Goal: Contribute content: Contribute content

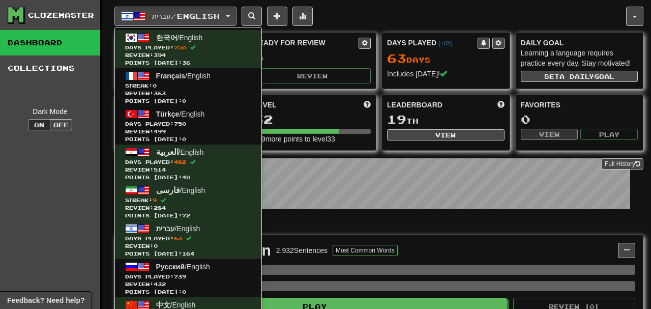
click at [164, 139] on span "Points today: 0" at bounding box center [188, 139] width 126 height 8
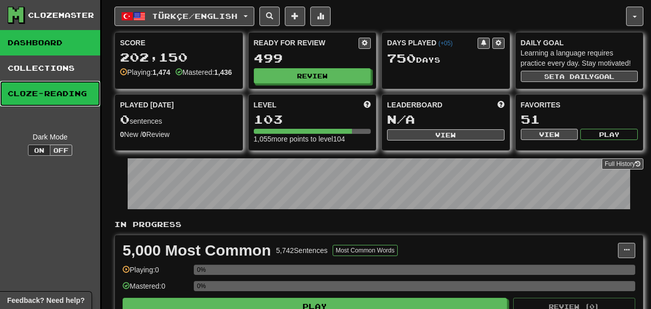
click at [55, 99] on link "Cloze-Reading" at bounding box center [50, 93] width 100 height 25
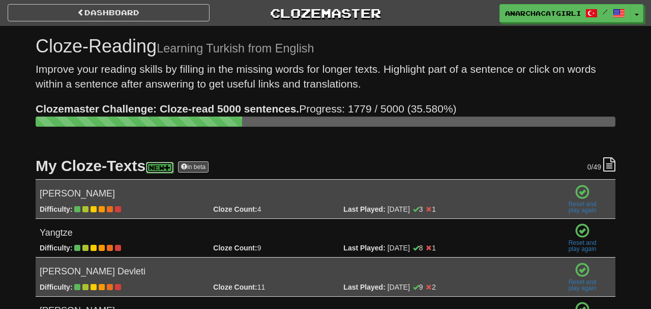
click at [165, 162] on link "New" at bounding box center [159, 167] width 27 height 11
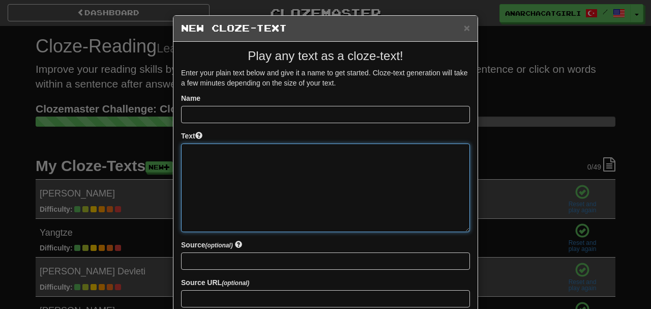
paste textarea "**********"
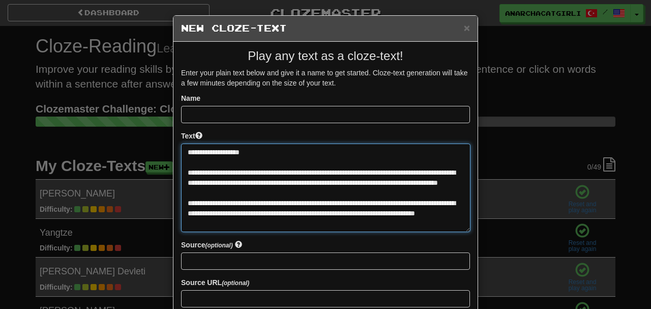
click at [237, 151] on textarea at bounding box center [325, 187] width 289 height 88
type textarea "**********"
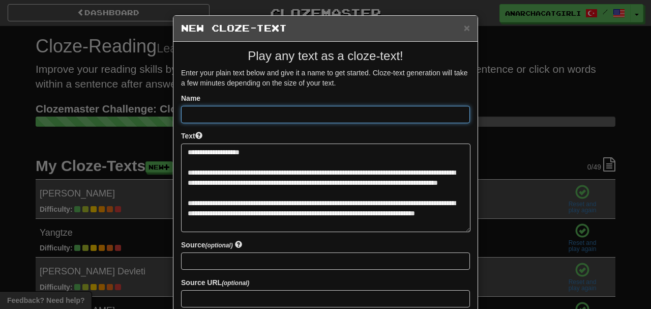
click at [320, 114] on input at bounding box center [325, 114] width 289 height 17
paste input "**********"
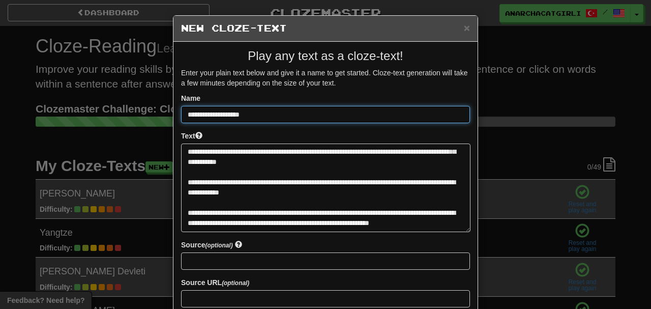
scroll to position [99, 0]
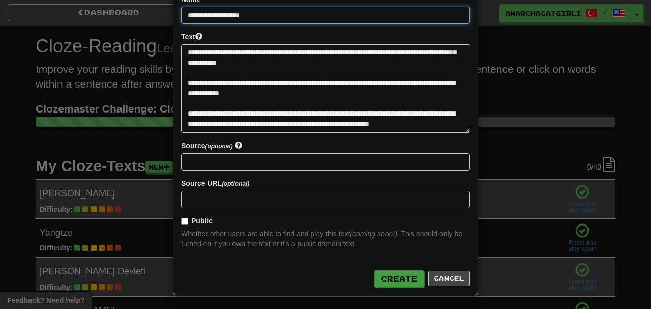
type input "**********"
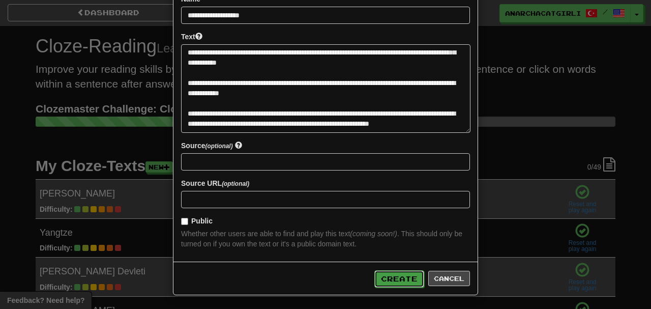
click at [405, 275] on button "Create" at bounding box center [399, 278] width 50 height 17
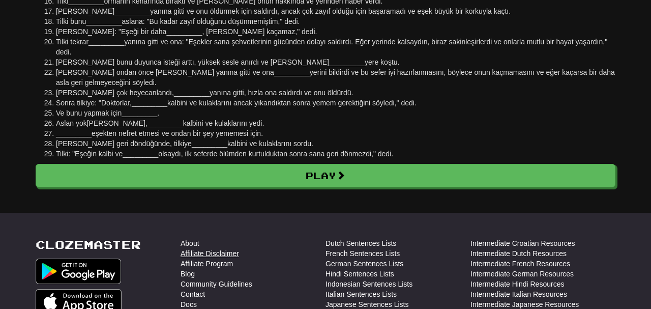
scroll to position [262, 0]
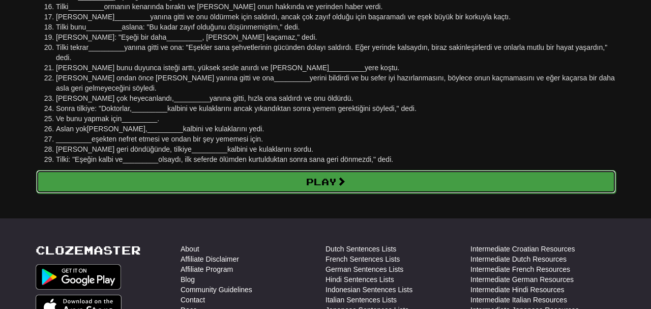
click at [243, 173] on link "Play" at bounding box center [326, 181] width 580 height 23
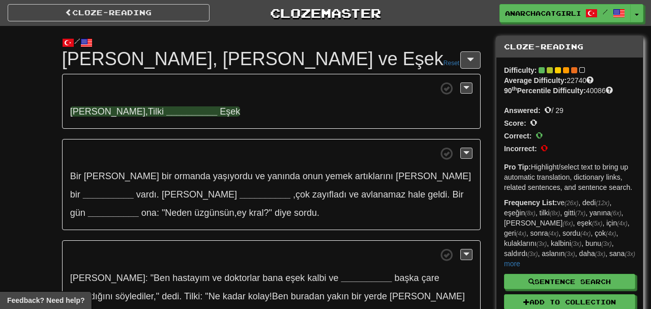
click at [166, 110] on strong "__________" at bounding box center [191, 111] width 51 height 10
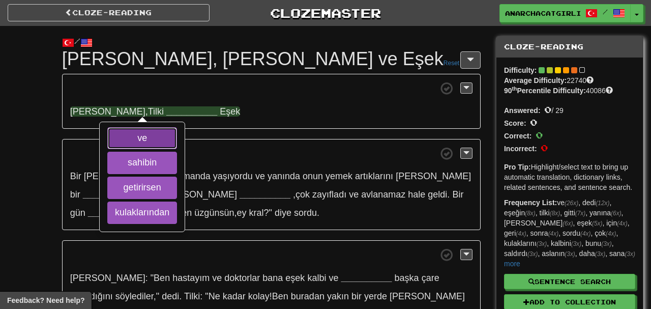
click at [140, 141] on button "ve" at bounding box center [142, 138] width 70 height 22
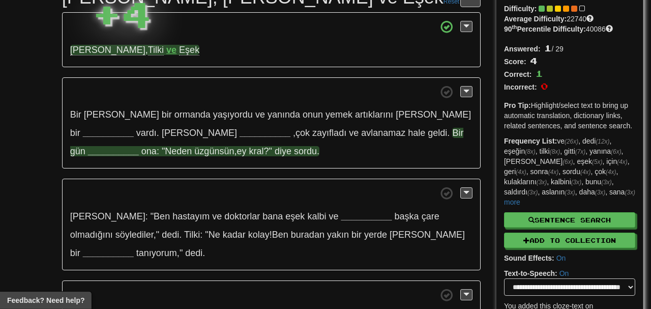
scroll to position [64, 0]
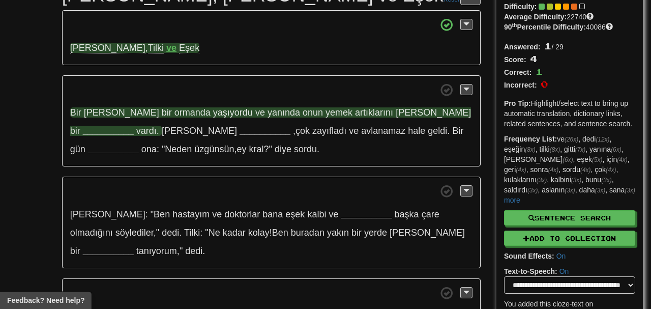
click at [134, 126] on strong "__________" at bounding box center [108, 131] width 51 height 10
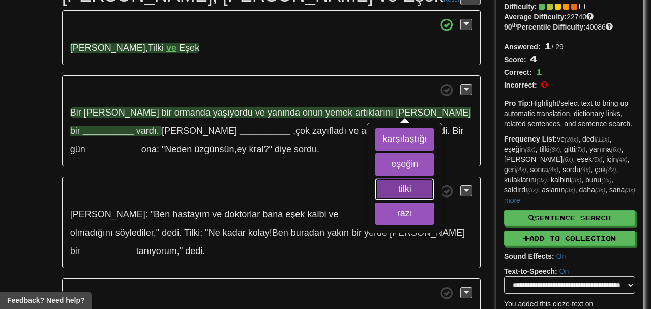
click at [409, 192] on button "tilki" at bounding box center [405, 189] width 60 height 22
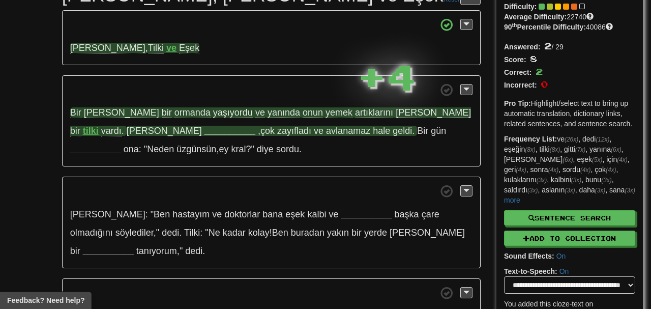
click at [204, 127] on strong "__________" at bounding box center [229, 131] width 51 height 10
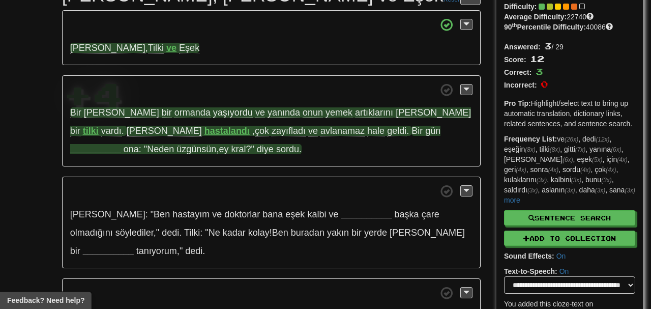
click at [121, 144] on strong "__________" at bounding box center [95, 149] width 51 height 10
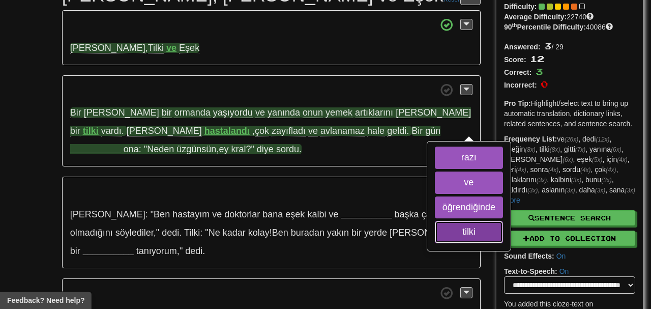
click at [435, 227] on button "tilki" at bounding box center [469, 232] width 68 height 22
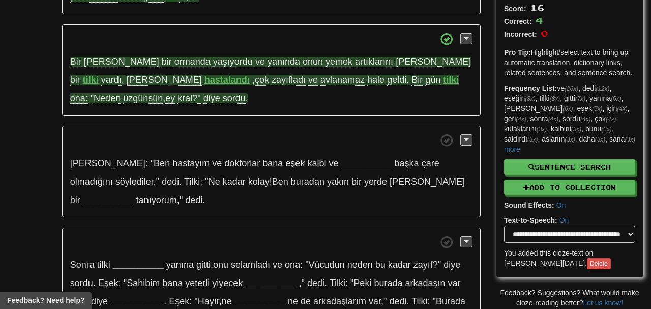
scroll to position [116, 0]
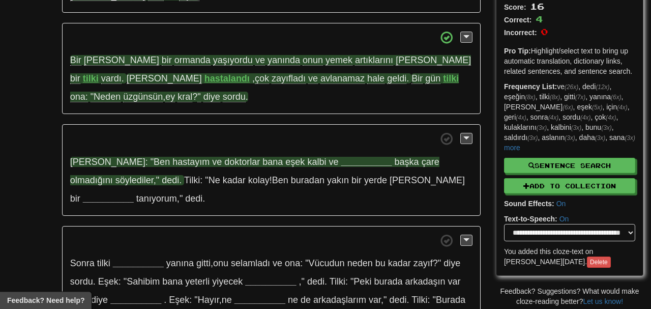
click at [341, 166] on strong "__________" at bounding box center [366, 162] width 51 height 10
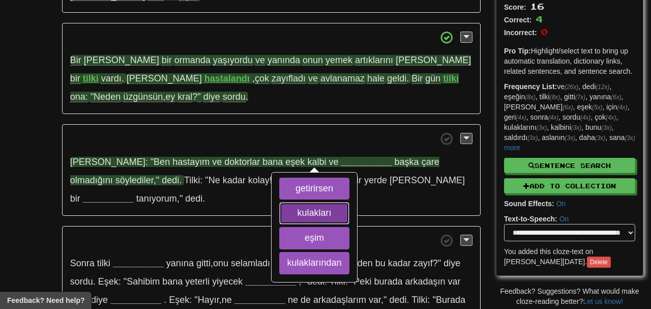
click at [298, 209] on button "kulakları" at bounding box center [314, 213] width 70 height 22
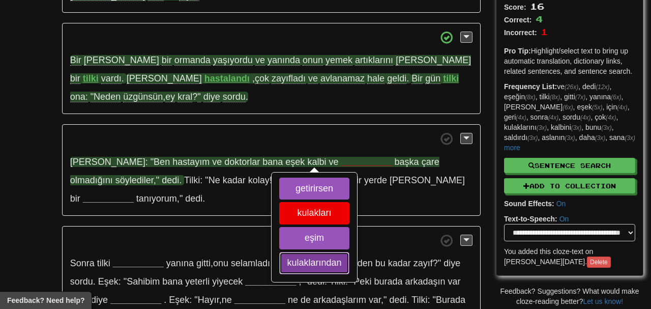
click at [300, 258] on button "kulaklarından" at bounding box center [314, 263] width 70 height 22
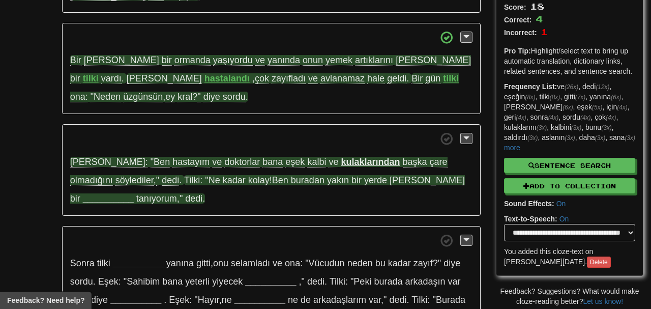
click at [134, 193] on strong "__________" at bounding box center [108, 198] width 51 height 10
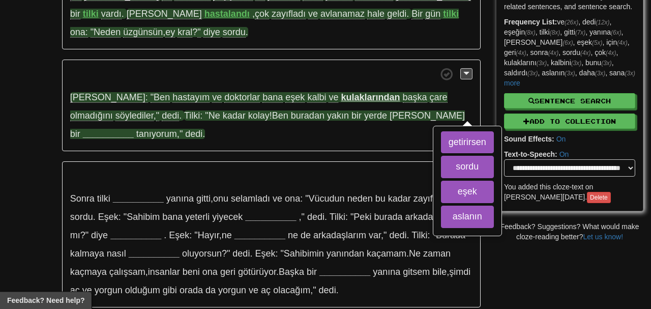
scroll to position [181, 0]
click at [441, 197] on button "eşek" at bounding box center [467, 191] width 53 height 22
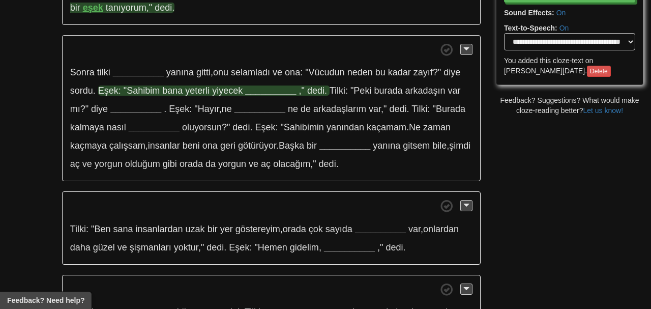
scroll to position [309, 0]
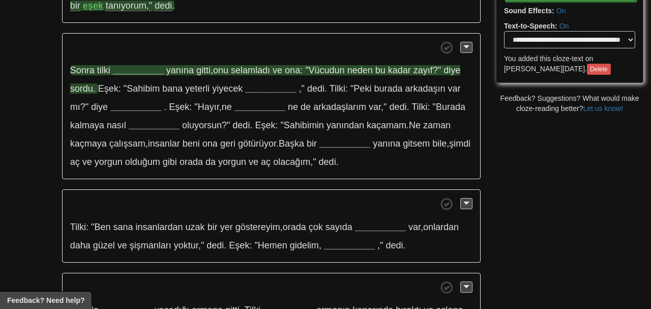
click at [137, 72] on strong "__________" at bounding box center [138, 70] width 51 height 10
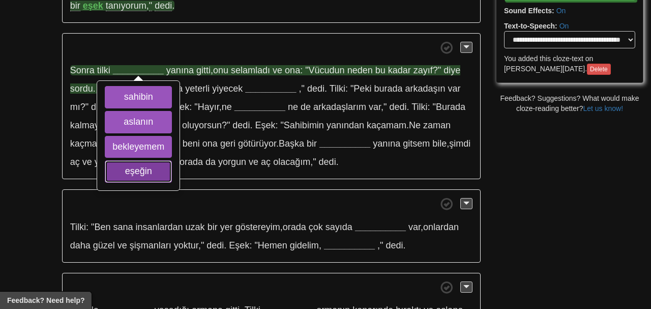
click at [137, 172] on button "eşeğin" at bounding box center [138, 171] width 67 height 22
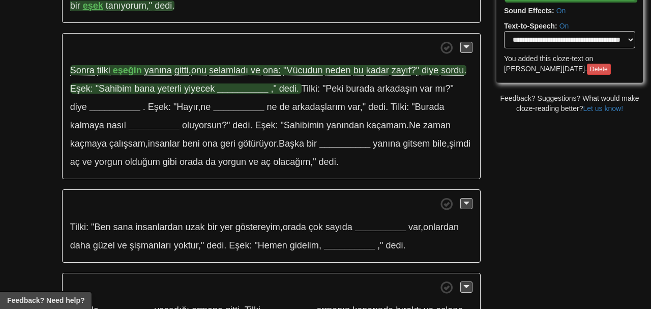
click at [245, 84] on strong "__________" at bounding box center [242, 88] width 51 height 10
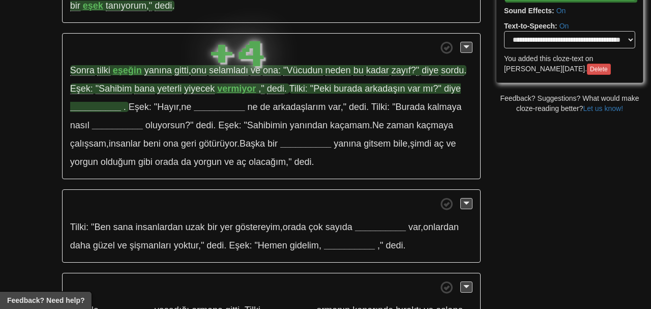
click at [109, 106] on strong "__________" at bounding box center [95, 107] width 51 height 10
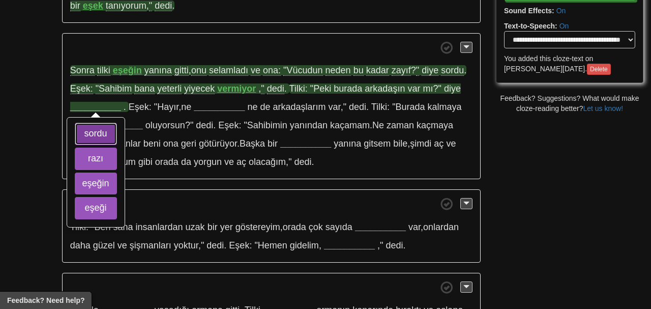
click at [109, 133] on button "sordu" at bounding box center [96, 134] width 42 height 22
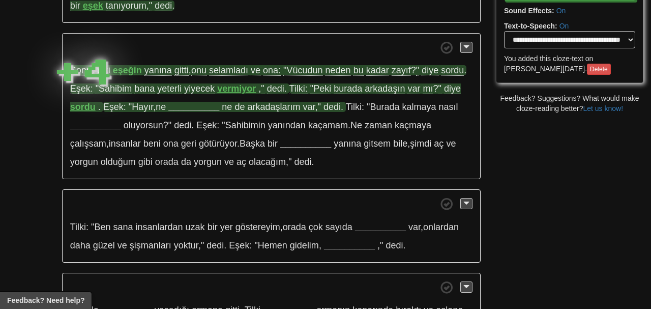
drag, startPoint x: 192, startPoint y: 101, endPoint x: 192, endPoint y: 107, distance: 6.1
click at [192, 107] on p "Sonra tilki eşeğin yanına gitti , onu selamladı ve ona: "Vücudun neden bu kadar…" at bounding box center [271, 106] width 419 height 147
click at [192, 107] on strong "__________" at bounding box center [193, 107] width 51 height 10
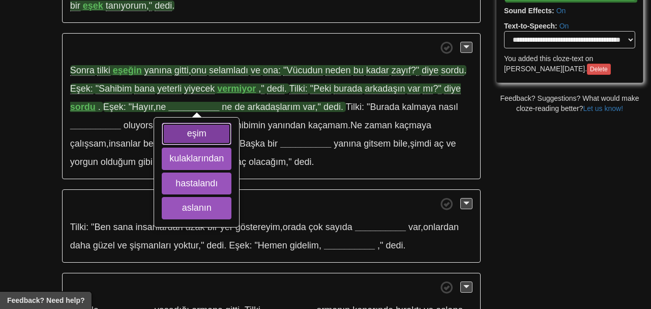
click at [190, 131] on button "eşim" at bounding box center [197, 134] width 70 height 22
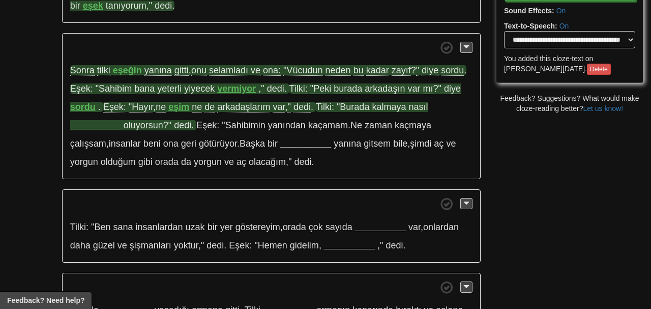
click at [94, 121] on strong "__________" at bounding box center [95, 125] width 51 height 10
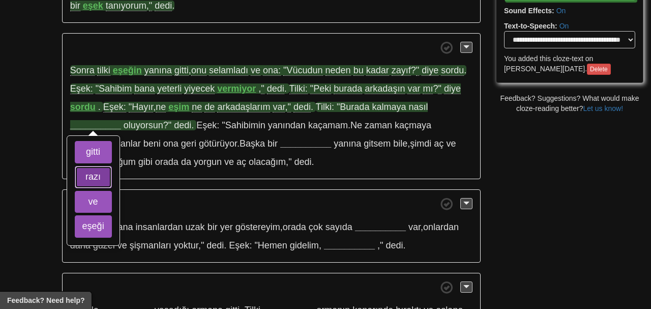
click at [92, 179] on button "razı" at bounding box center [93, 177] width 37 height 22
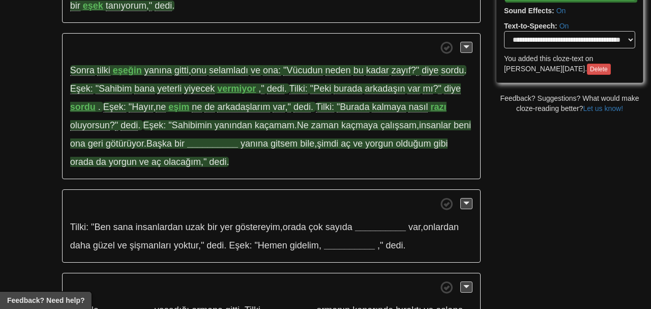
click at [226, 145] on strong "__________" at bounding box center [212, 143] width 51 height 10
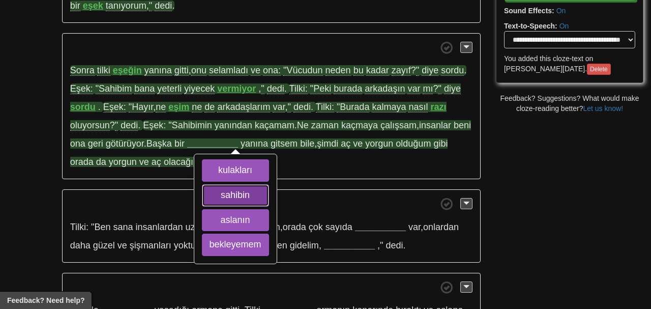
click at [239, 189] on button "sahibin" at bounding box center [235, 195] width 67 height 22
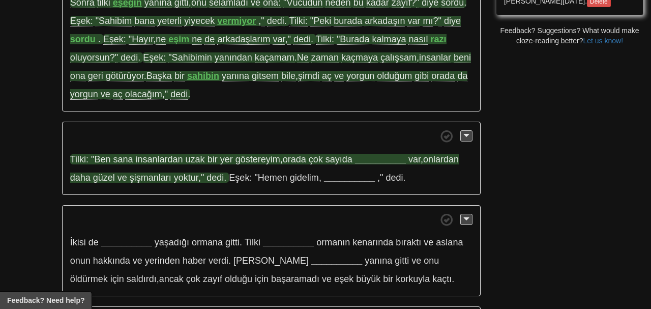
scroll to position [377, 0]
click at [392, 155] on strong "__________" at bounding box center [380, 159] width 51 height 10
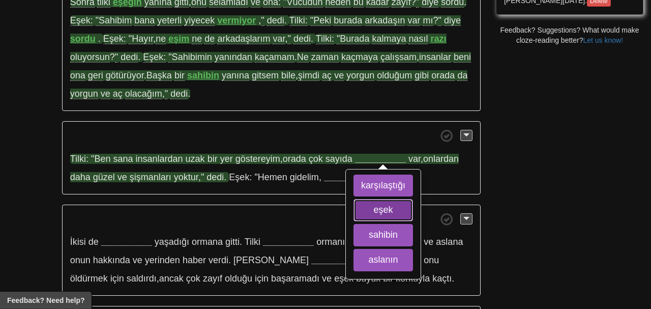
click at [389, 207] on button "eşek" at bounding box center [384, 210] width 60 height 22
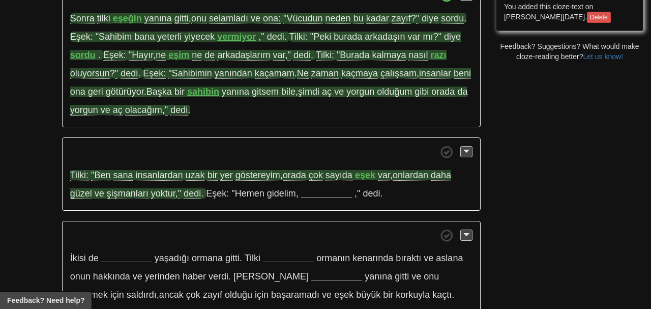
scroll to position [360, 0]
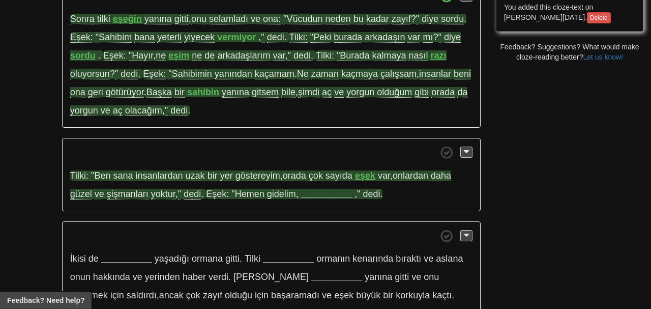
click at [323, 195] on strong "__________" at bounding box center [326, 194] width 51 height 10
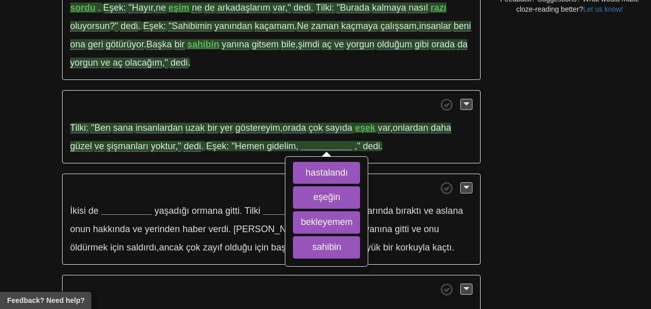
scroll to position [415, 0]
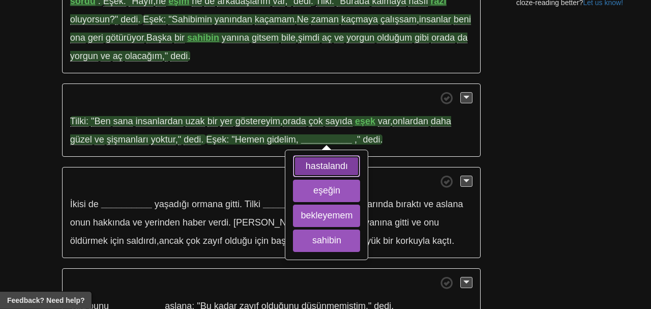
click at [334, 166] on button "hastalandı" at bounding box center [326, 166] width 67 height 22
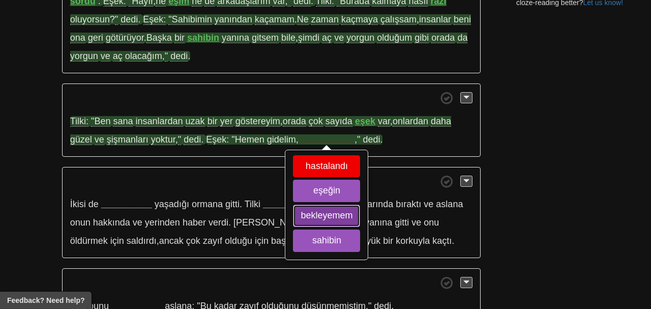
click at [326, 215] on button "bekleyemem" at bounding box center [326, 215] width 67 height 22
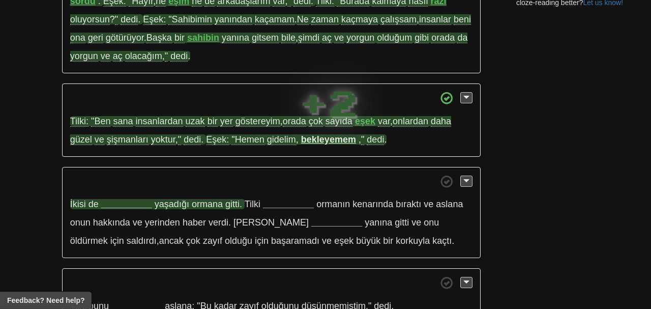
click at [141, 203] on strong "__________" at bounding box center [126, 204] width 51 height 10
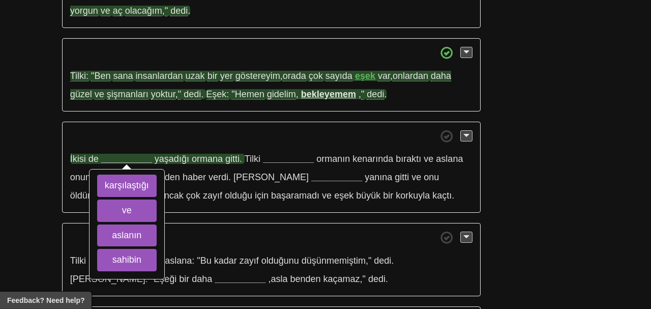
scroll to position [489, 0]
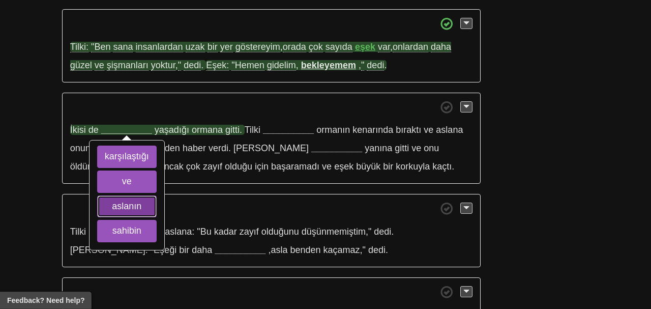
click at [141, 212] on button "aslanın" at bounding box center [127, 206] width 60 height 22
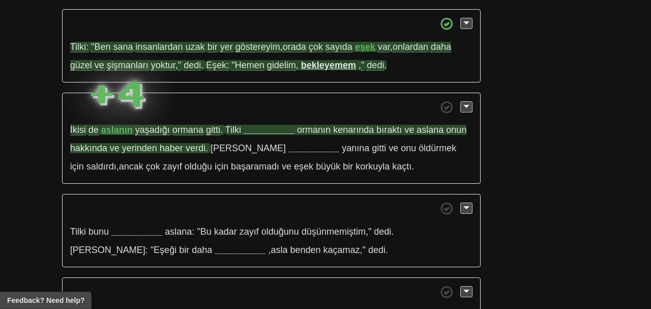
click at [268, 127] on strong "__________" at bounding box center [269, 130] width 51 height 10
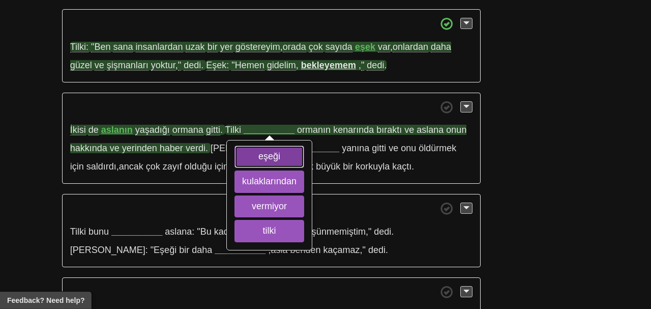
click at [262, 148] on button "eşeği" at bounding box center [270, 156] width 70 height 22
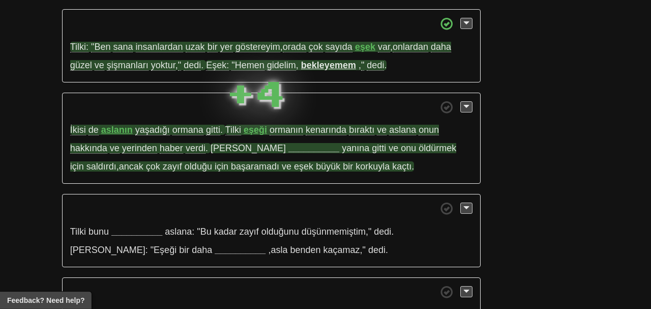
click at [288, 146] on strong "__________" at bounding box center [313, 148] width 51 height 10
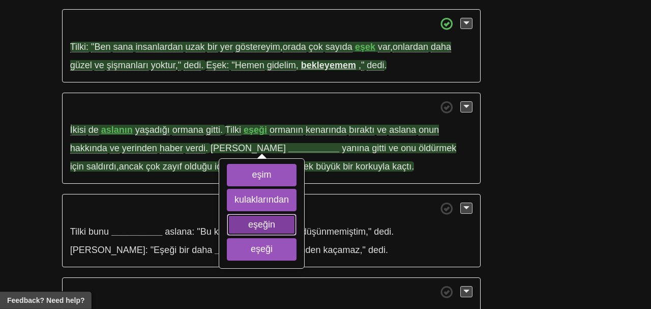
click at [258, 218] on button "eşeğin" at bounding box center [262, 225] width 70 height 22
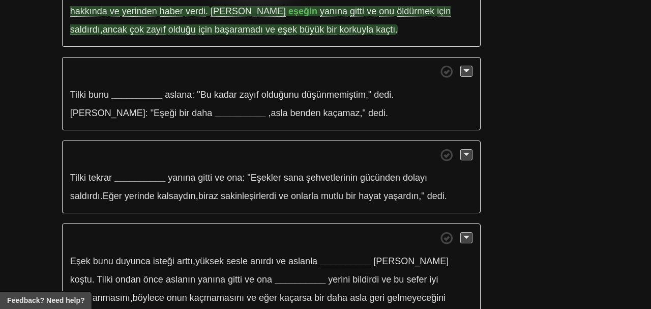
scroll to position [627, 0]
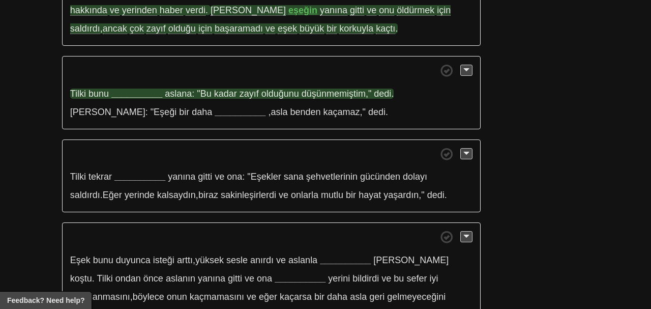
click at [142, 94] on strong "__________" at bounding box center [136, 94] width 51 height 10
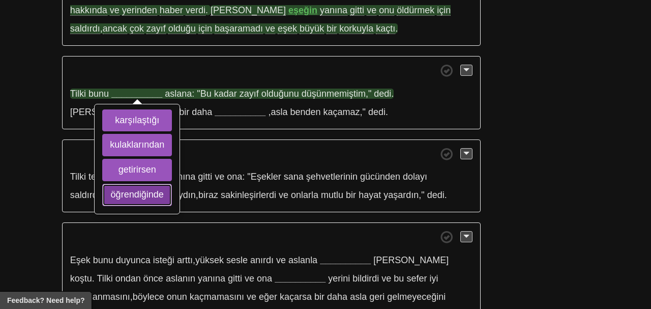
click at [147, 193] on button "öğrendiğinde" at bounding box center [137, 195] width 70 height 22
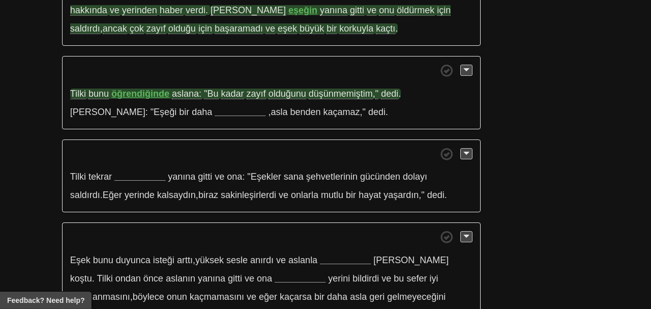
scroll to position [630, 0]
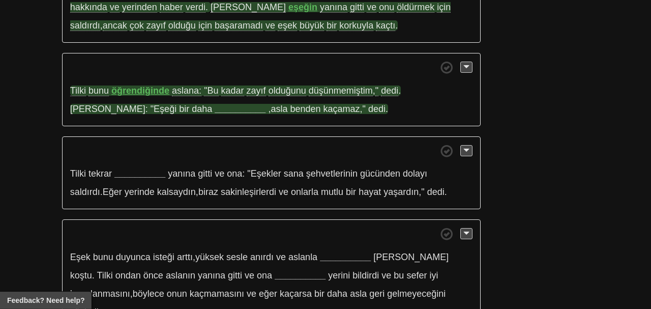
click at [215, 105] on strong "__________" at bounding box center [240, 109] width 51 height 10
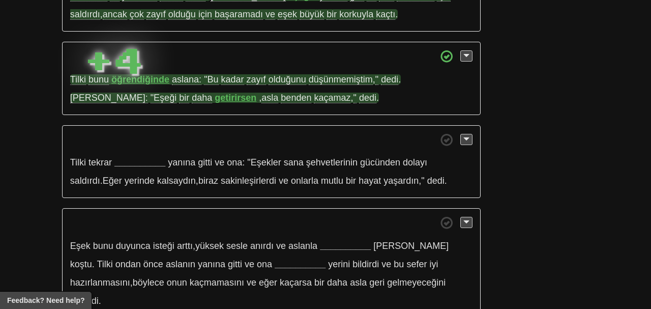
scroll to position [642, 0]
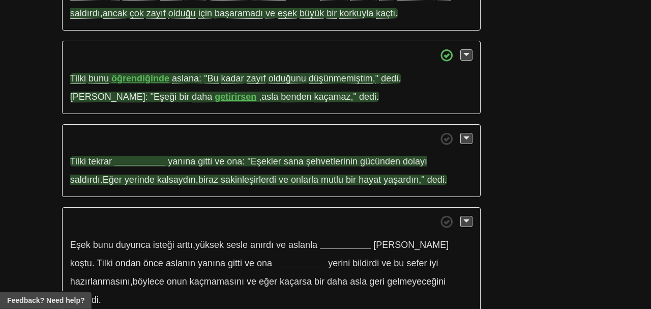
click at [136, 157] on strong "__________" at bounding box center [139, 161] width 51 height 10
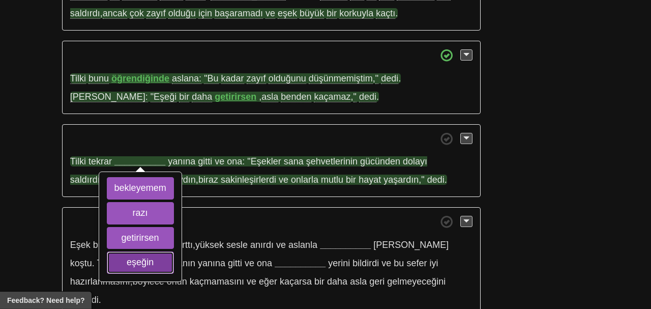
click at [122, 254] on button "eşeğin" at bounding box center [140, 262] width 67 height 22
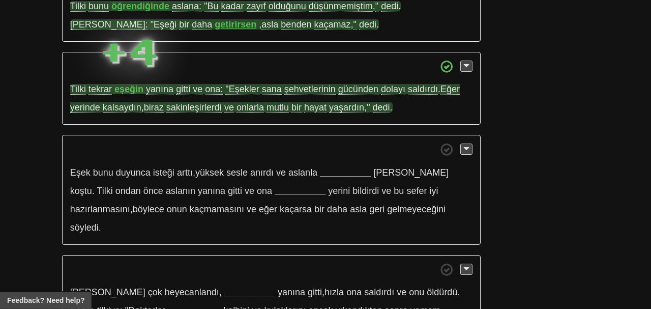
scroll to position [715, 0]
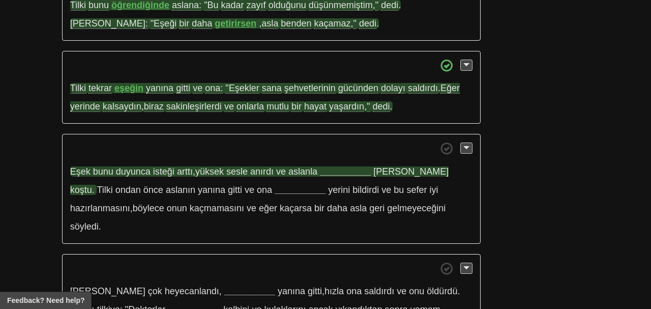
click at [342, 167] on strong "__________" at bounding box center [345, 171] width 51 height 10
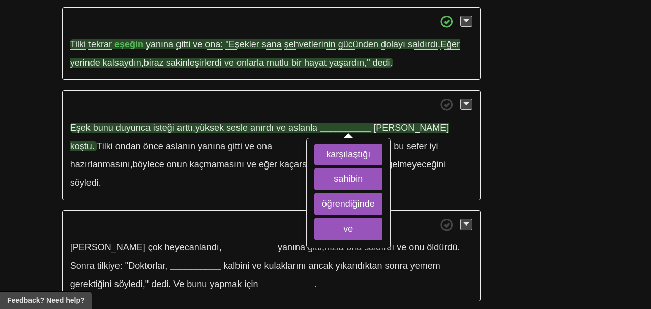
scroll to position [761, 0]
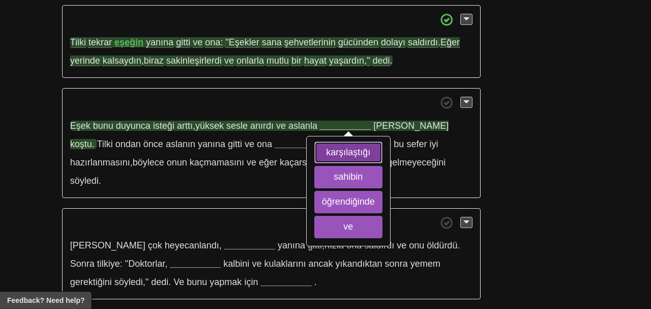
click at [329, 156] on button "karşılaştığı" at bounding box center [348, 152] width 68 height 22
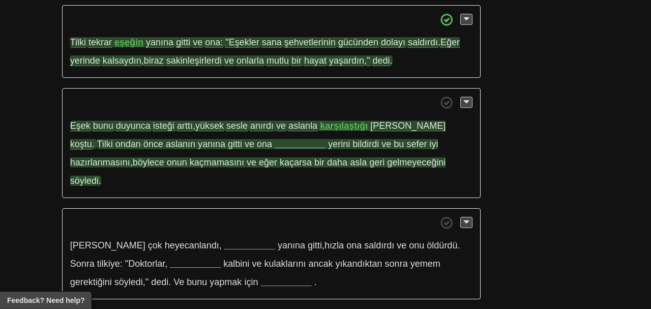
click at [275, 143] on strong "__________" at bounding box center [300, 144] width 51 height 10
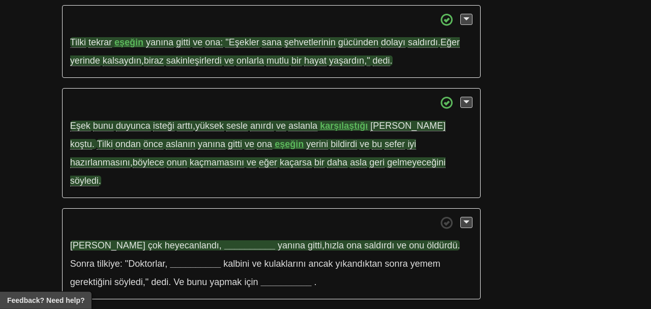
click at [224, 240] on strong "__________" at bounding box center [249, 245] width 51 height 10
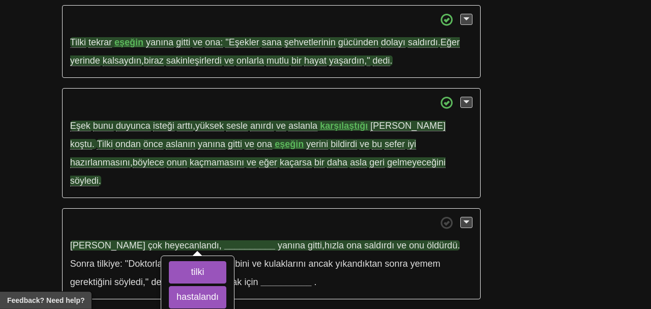
scroll to position [840, 0]
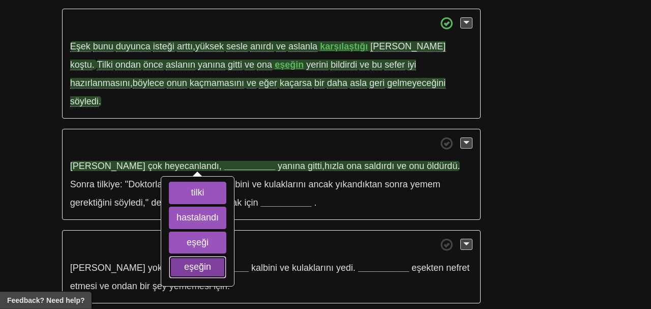
click at [190, 256] on button "eşeğin" at bounding box center [197, 267] width 57 height 22
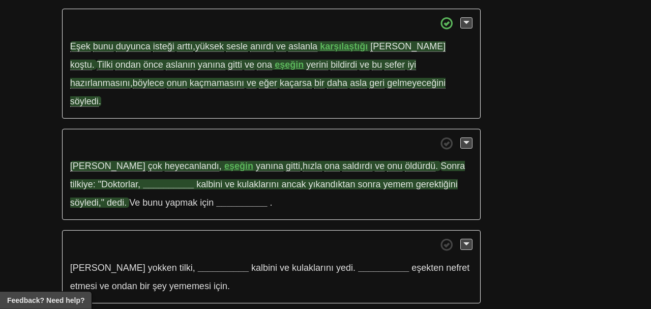
click at [143, 179] on strong "__________" at bounding box center [168, 184] width 51 height 10
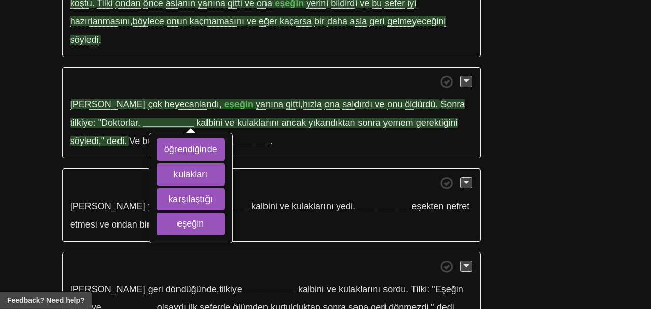
scroll to position [906, 0]
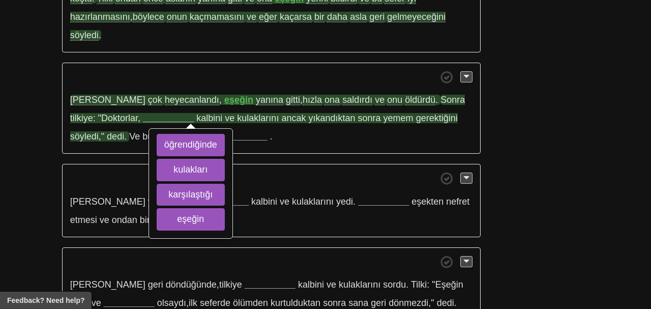
click at [155, 210] on div "öğrendiğinde kulakları karşılaştığı eşeğin" at bounding box center [191, 183] width 82 height 108
click at [157, 208] on button "eşeğin" at bounding box center [191, 219] width 68 height 22
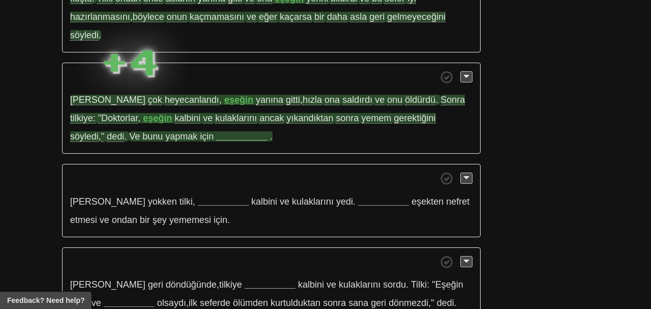
click at [216, 131] on strong "__________" at bounding box center [241, 136] width 51 height 10
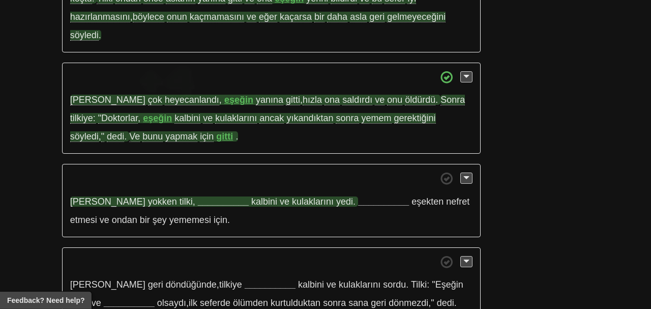
click at [198, 196] on strong "__________" at bounding box center [223, 201] width 51 height 10
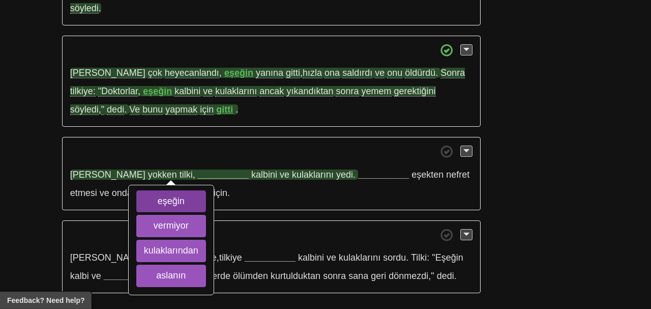
scroll to position [947, 0]
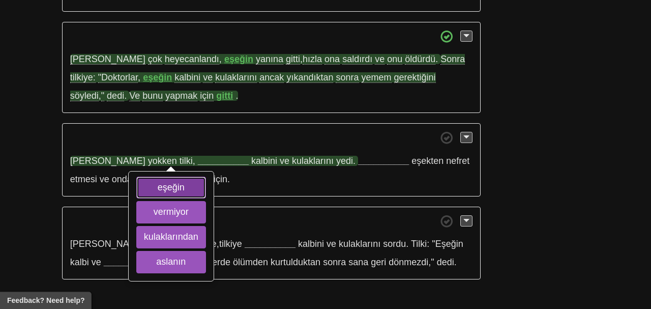
click at [166, 177] on button "eşeğin" at bounding box center [171, 188] width 70 height 22
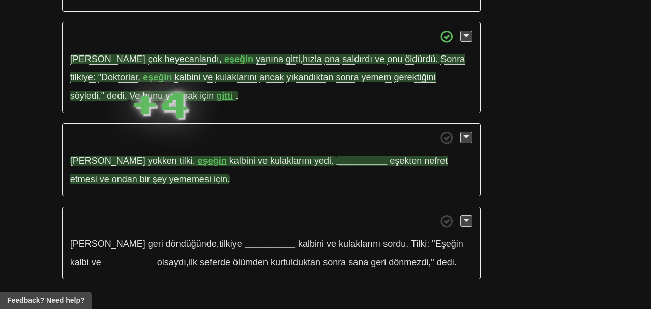
click at [336, 156] on strong "__________" at bounding box center [361, 161] width 51 height 10
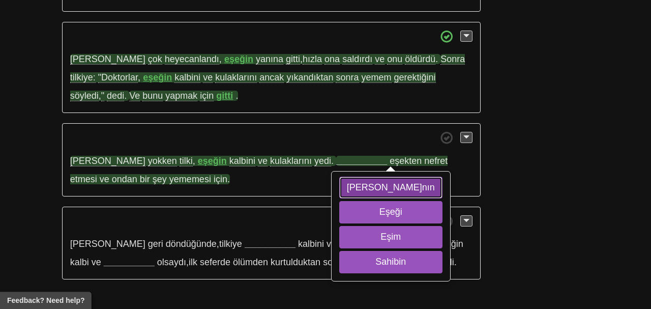
click at [339, 177] on button "Aslanın" at bounding box center [390, 188] width 103 height 22
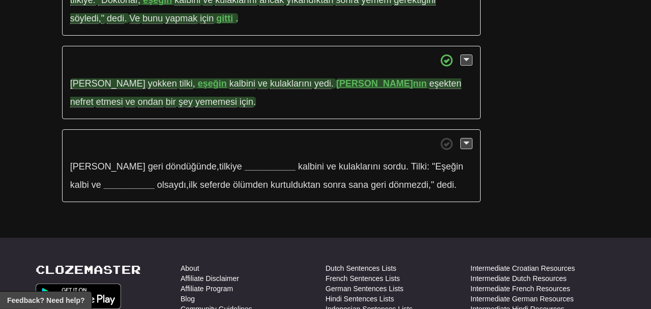
scroll to position [1026, 0]
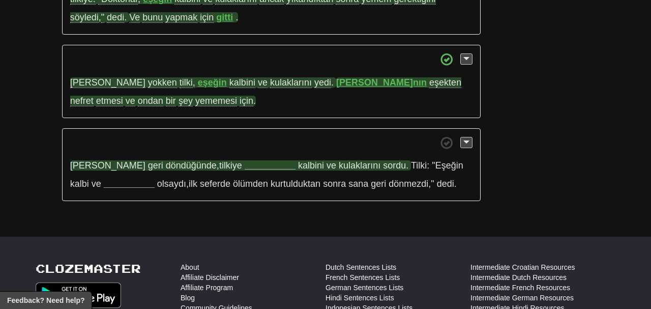
click at [245, 160] on strong "__________" at bounding box center [270, 165] width 51 height 10
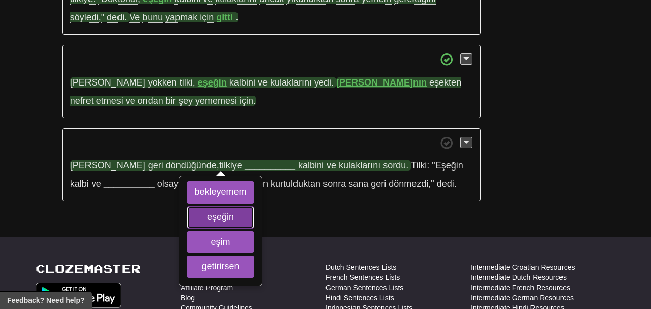
click at [208, 206] on button "eşeğin" at bounding box center [220, 217] width 67 height 22
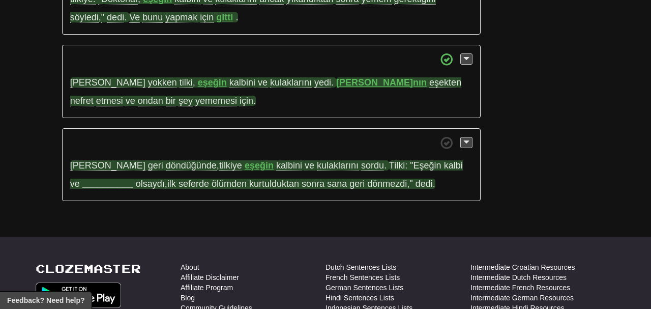
click at [97, 179] on strong "__________" at bounding box center [107, 184] width 51 height 10
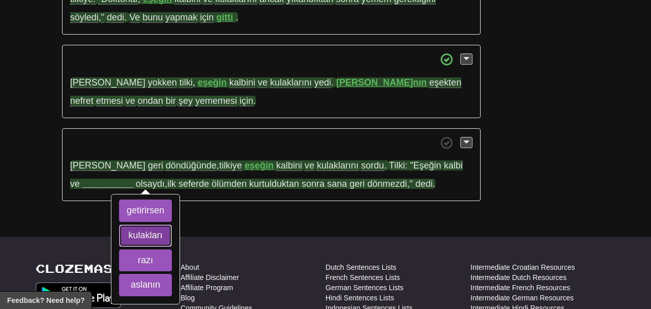
click at [119, 224] on button "kulakları" at bounding box center [145, 235] width 53 height 22
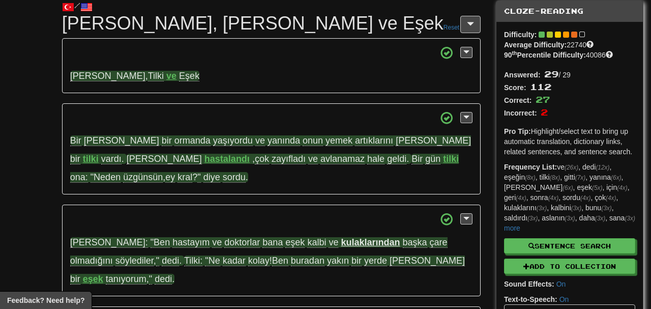
scroll to position [0, 0]
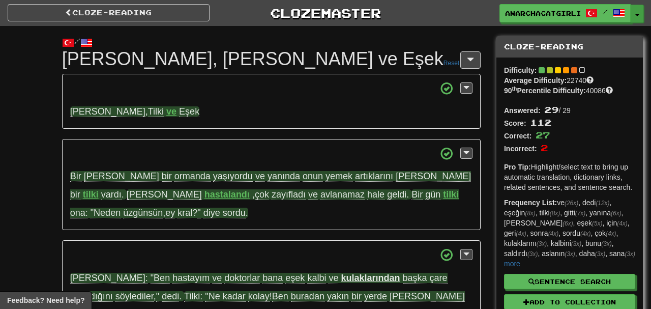
click at [633, 20] on button "Toggle Dropdown" at bounding box center [637, 14] width 13 height 18
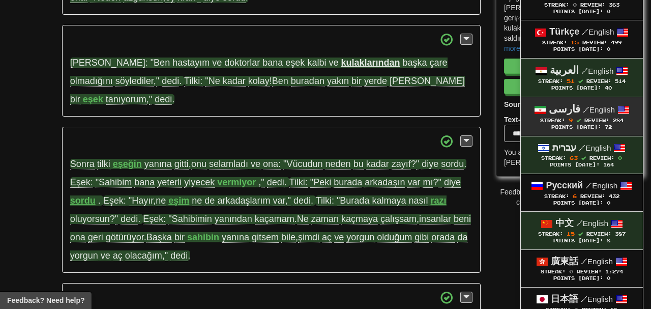
scroll to position [214, 0]
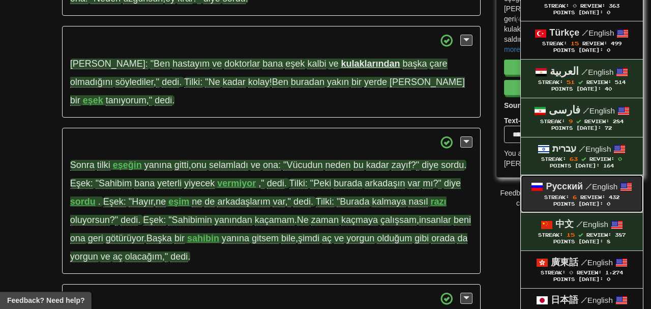
click at [607, 188] on small "/ English" at bounding box center [601, 186] width 32 height 9
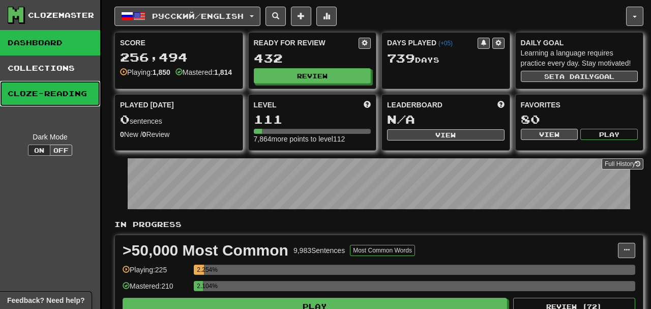
click at [81, 98] on link "Cloze-Reading" at bounding box center [50, 93] width 100 height 25
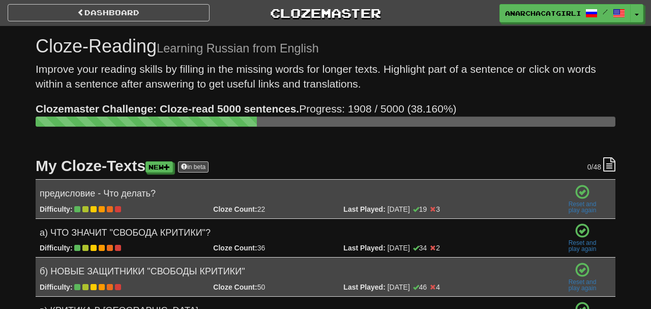
scroll to position [26, 0]
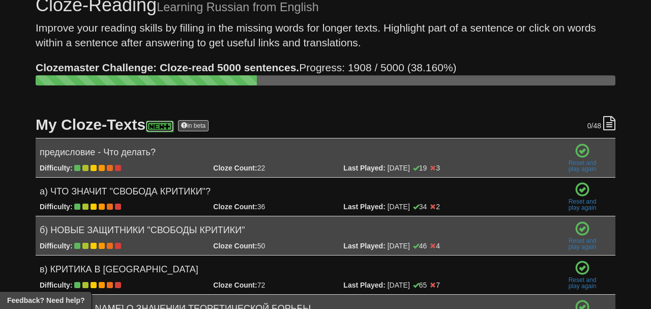
click at [171, 128] on link "New" at bounding box center [159, 126] width 27 height 11
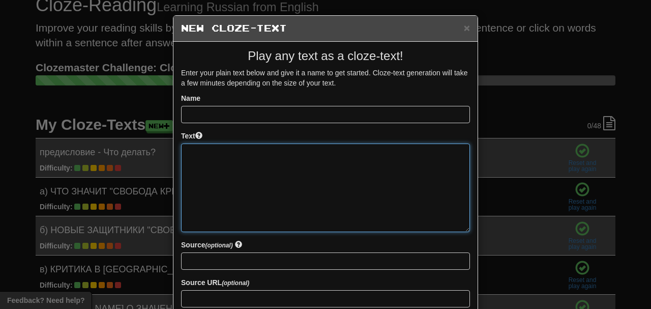
paste textarea "**********"
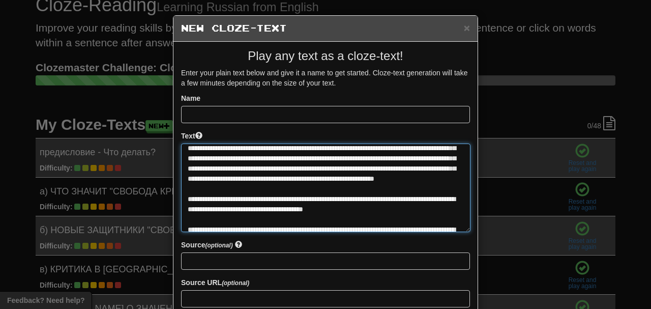
scroll to position [0, 0]
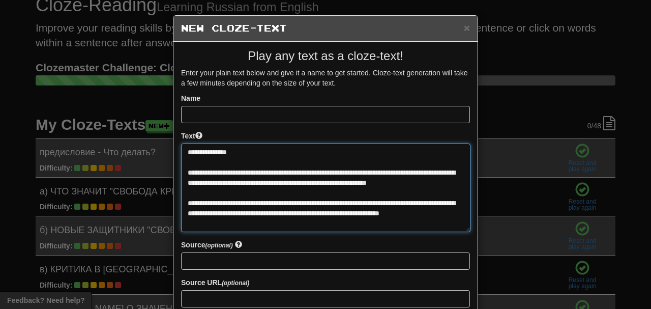
click at [224, 150] on textarea at bounding box center [325, 187] width 289 height 88
type textarea "**********"
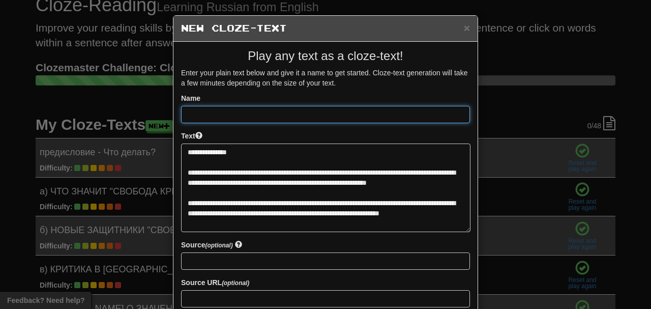
drag, startPoint x: 290, startPoint y: 108, endPoint x: 300, endPoint y: 127, distance: 20.9
click at [300, 123] on input at bounding box center [325, 114] width 289 height 17
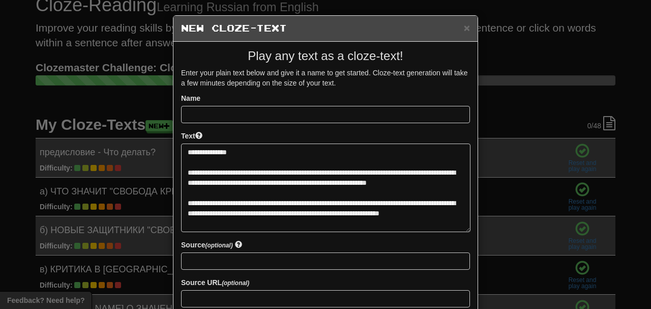
click at [300, 127] on form "Name Text Source (optional) Source URL (optional) Public Whether other users ar…" at bounding box center [325, 220] width 289 height 254
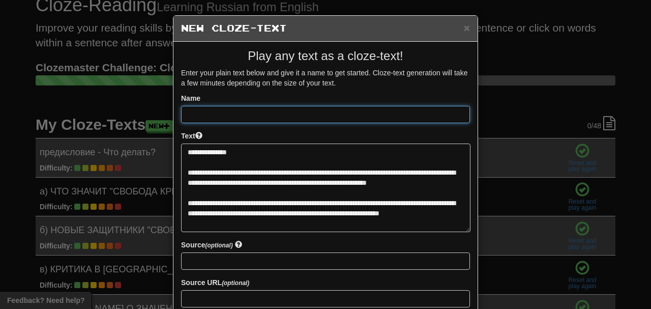
click at [298, 115] on input at bounding box center [325, 114] width 289 height 17
paste input "**********"
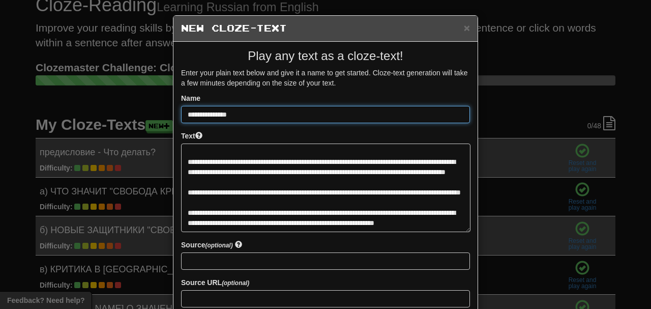
scroll to position [99, 0]
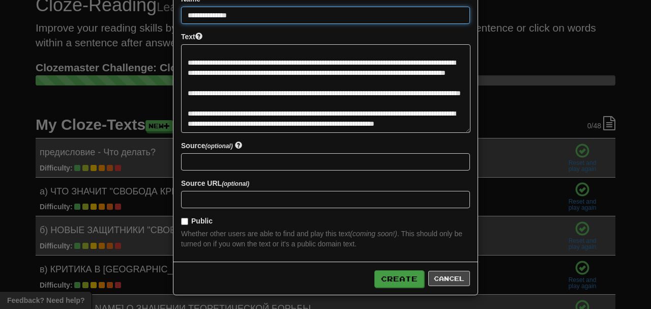
type input "**********"
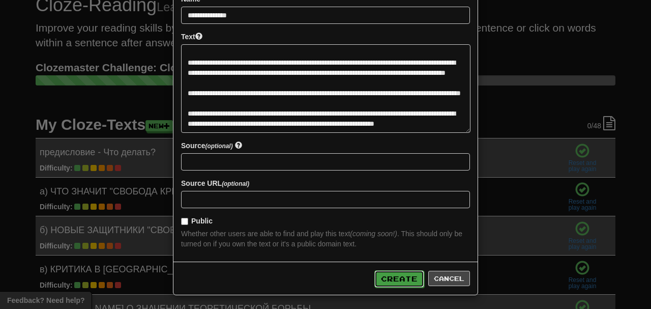
click at [397, 272] on button "Create" at bounding box center [399, 278] width 50 height 17
